Goal: Find contact information: Find contact information

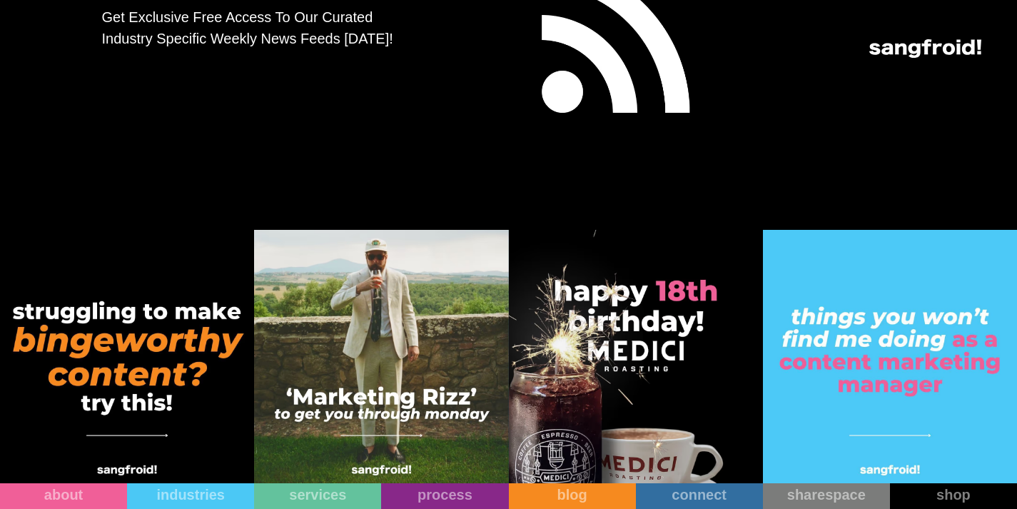
scroll to position [6880, 0]
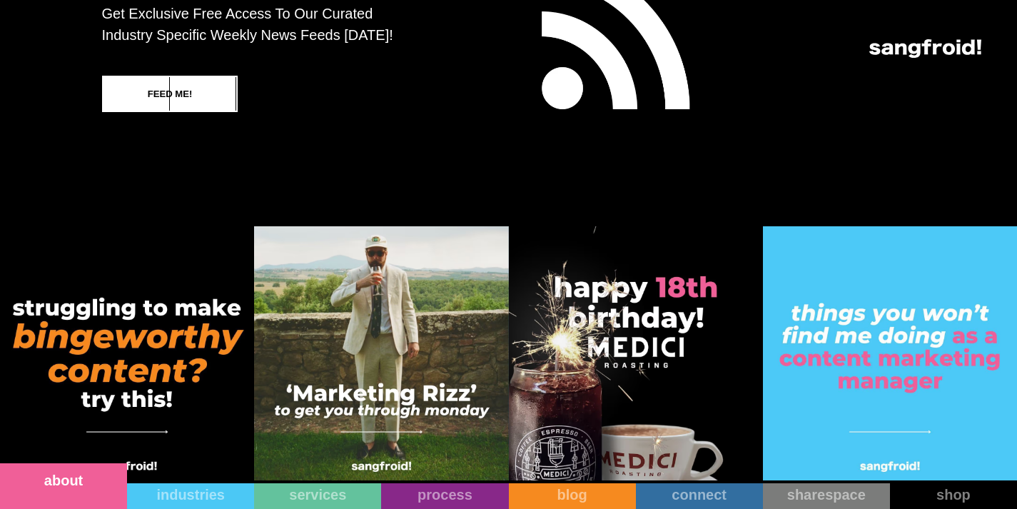
click at [88, 485] on div "about" at bounding box center [63, 480] width 127 height 17
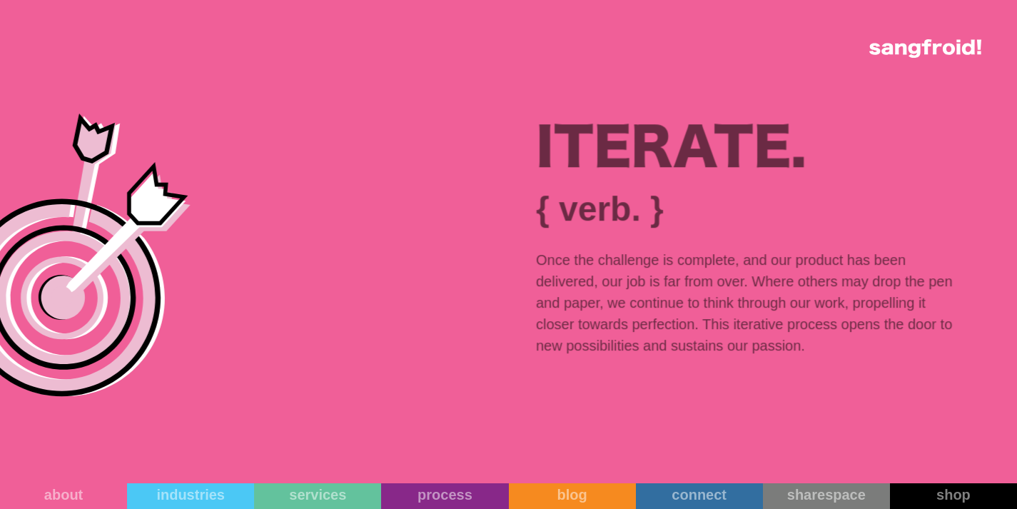
scroll to position [9271, 0]
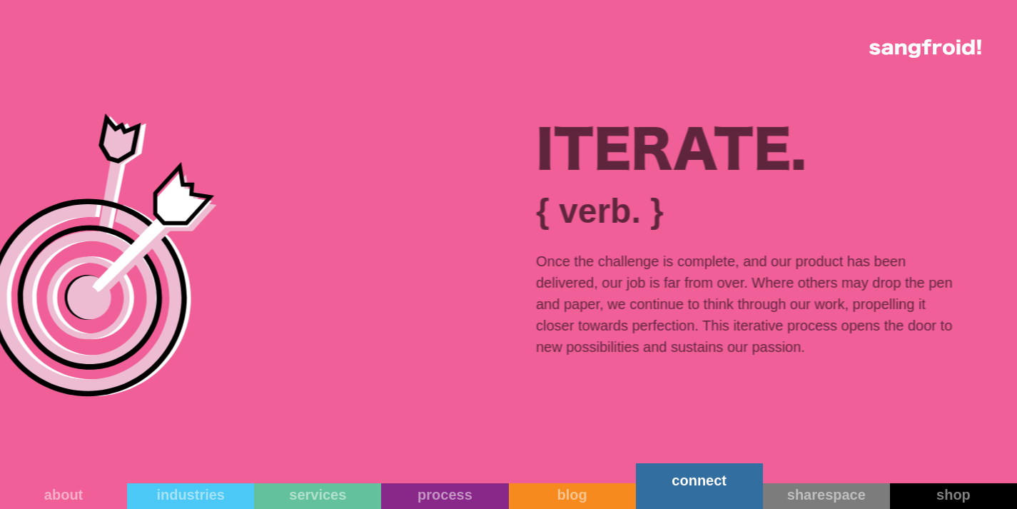
click at [696, 496] on link "connect" at bounding box center [699, 486] width 127 height 46
